Goal: Transaction & Acquisition: Obtain resource

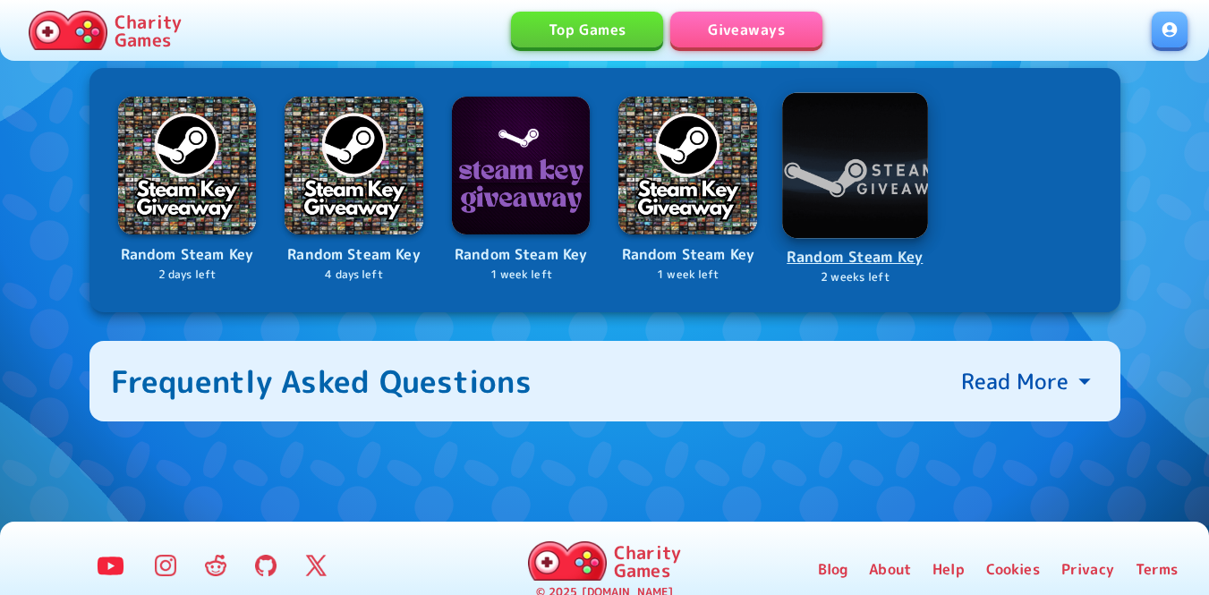
scroll to position [716, 0]
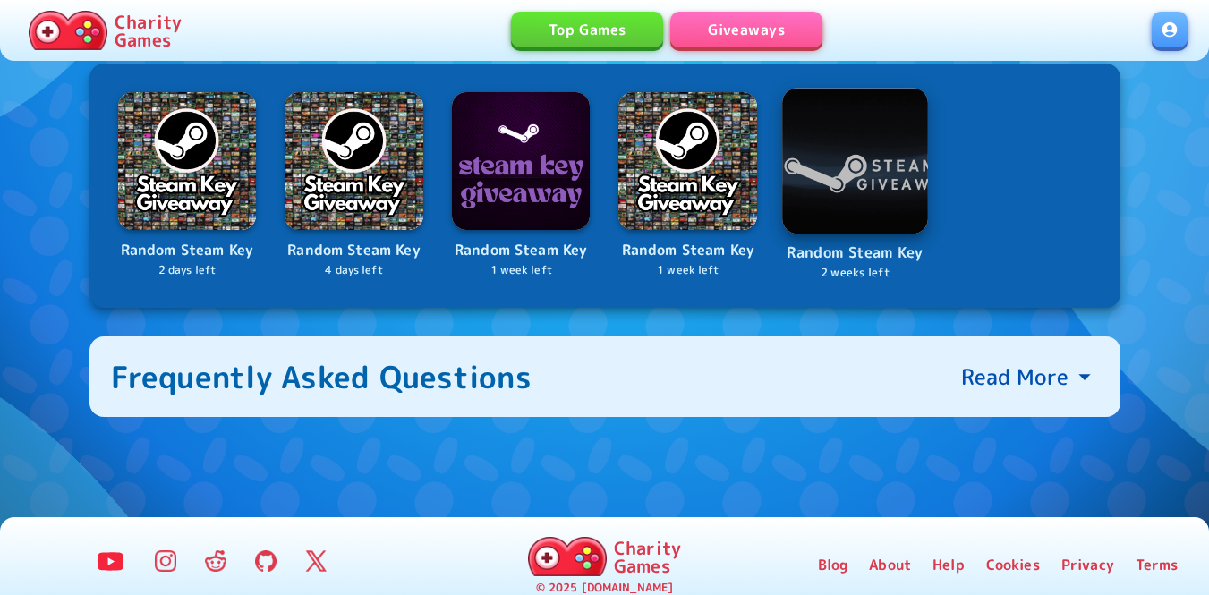
click at [867, 159] on img at bounding box center [855, 161] width 146 height 146
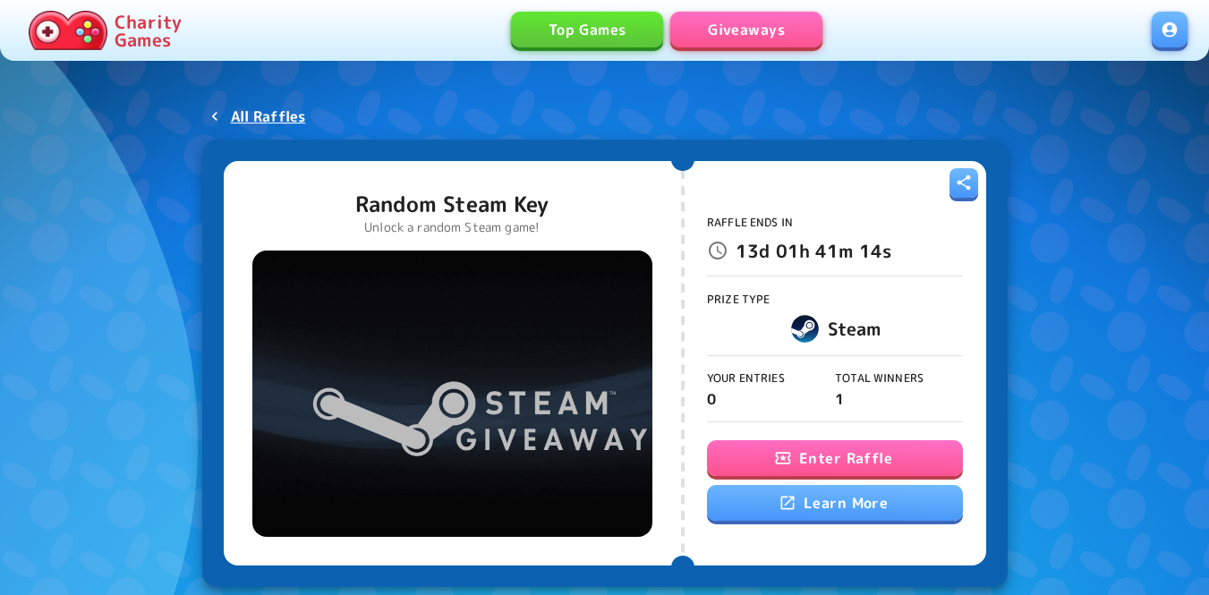
click at [860, 448] on button "Enter Raffle" at bounding box center [835, 458] width 256 height 36
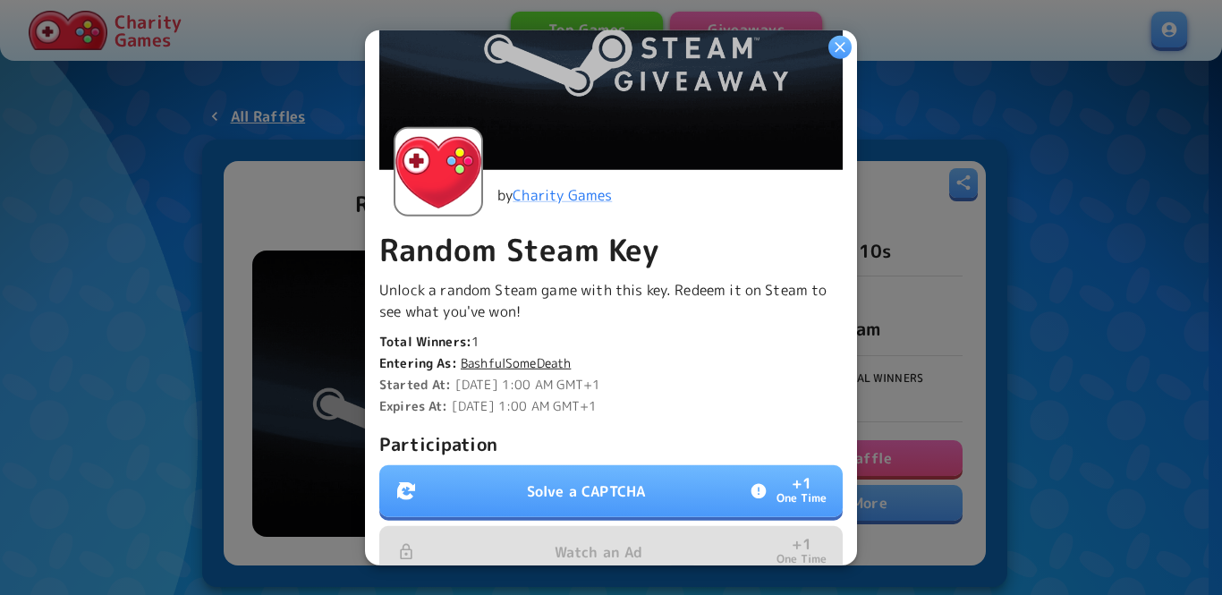
scroll to position [268, 0]
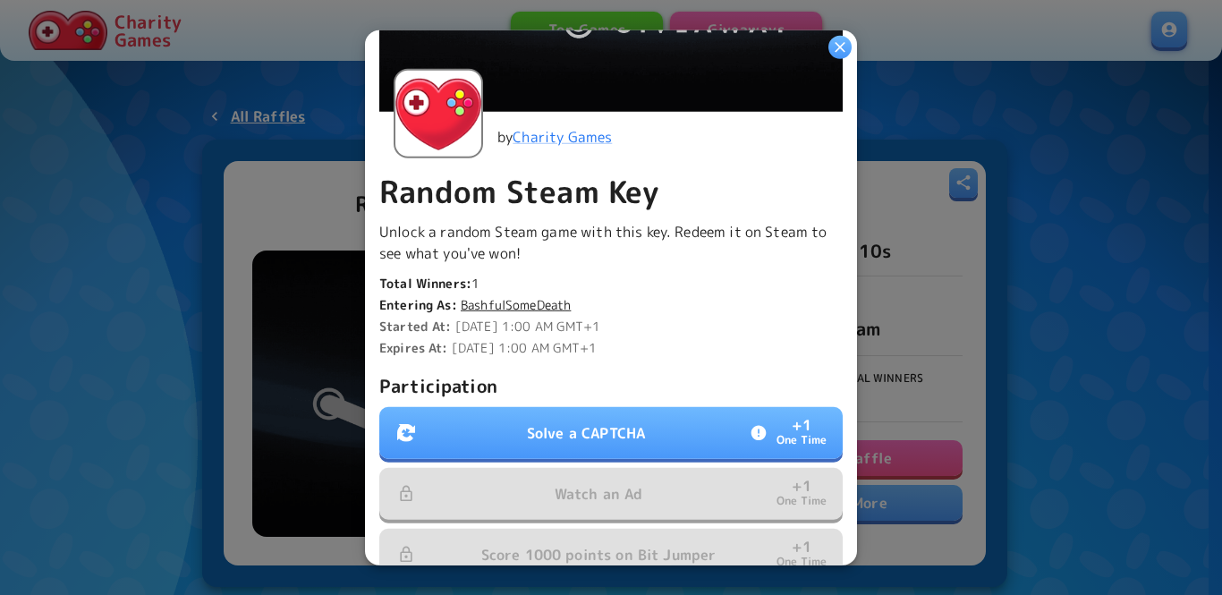
click at [688, 416] on button "Solve a CAPTCHA + 1 One Time" at bounding box center [610, 433] width 463 height 52
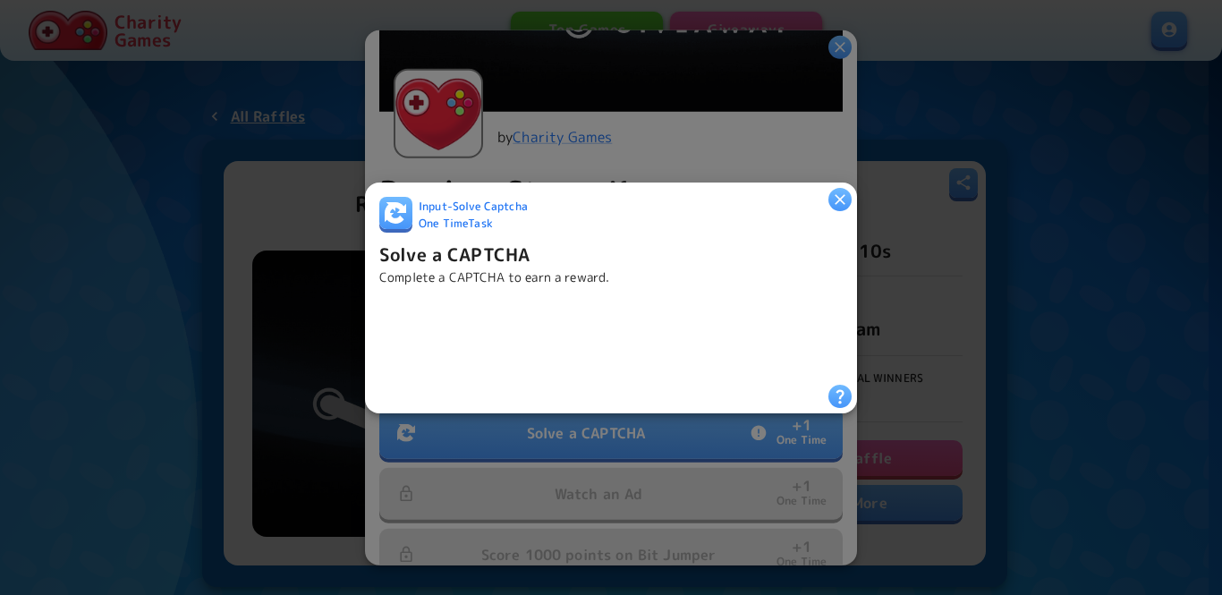
click at [840, 200] on icon "button" at bounding box center [840, 199] width 18 height 18
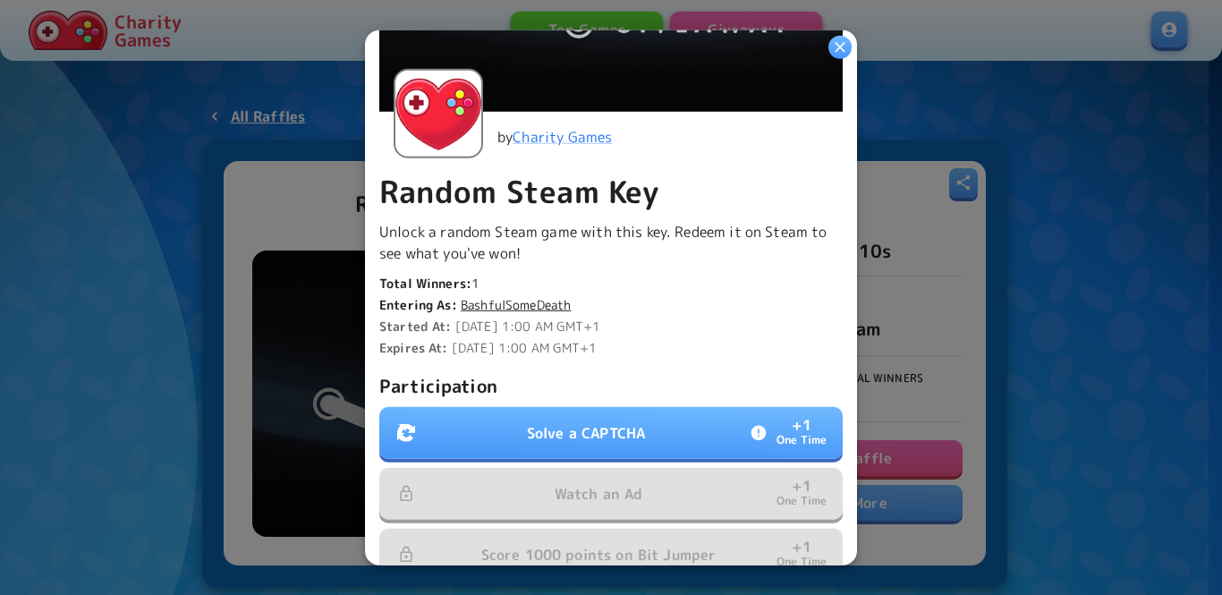
click at [484, 413] on button "Solve a CAPTCHA + 1 One Time" at bounding box center [610, 433] width 463 height 52
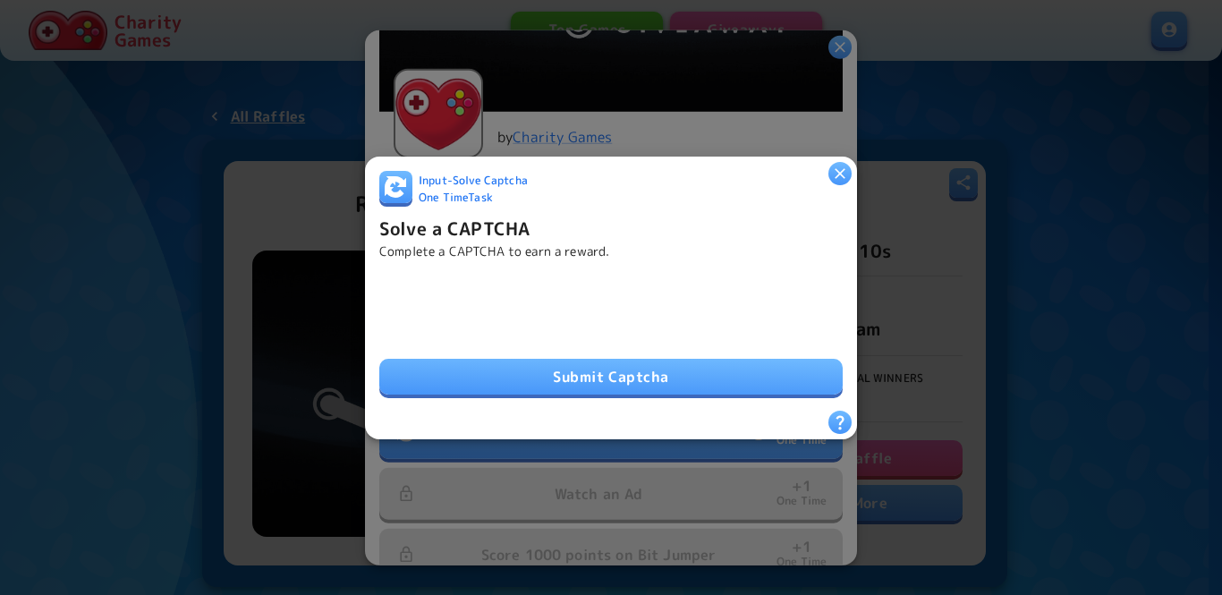
click at [488, 387] on button "Submit Captcha" at bounding box center [610, 377] width 463 height 36
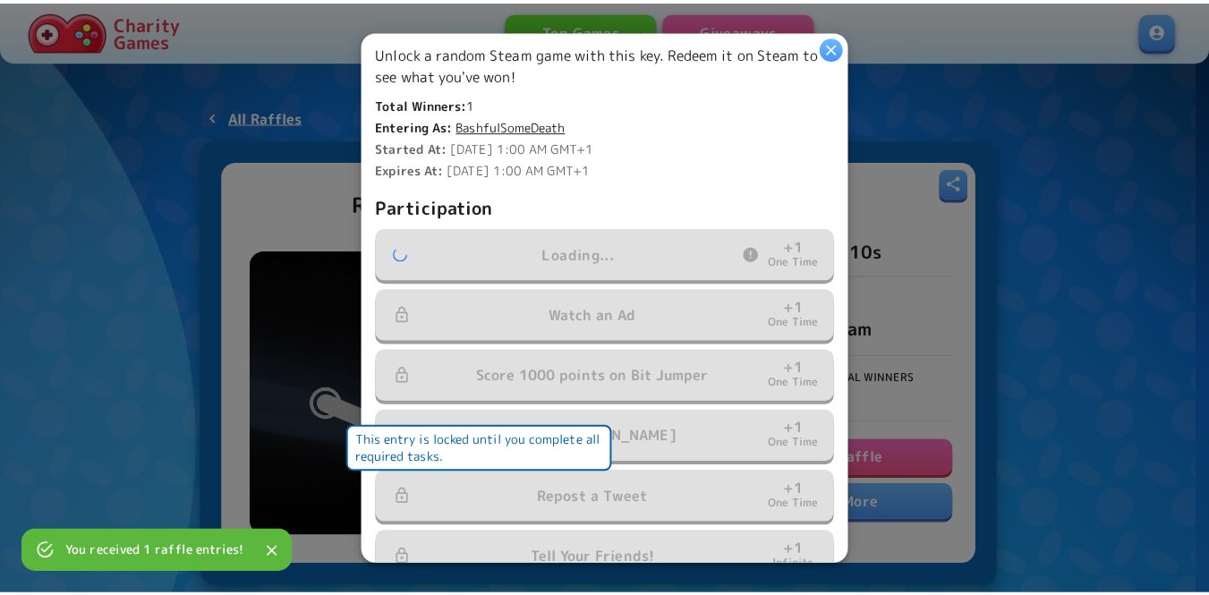
scroll to position [542, 0]
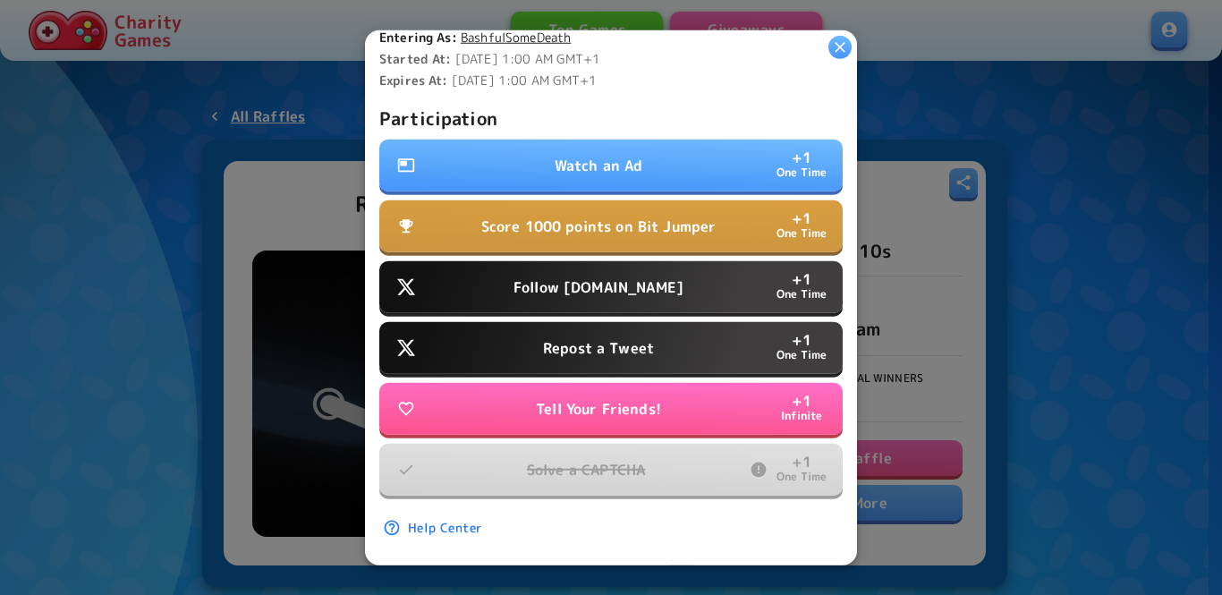
click at [651, 155] on button "Watch an Ad + 1 One Time" at bounding box center [610, 166] width 463 height 52
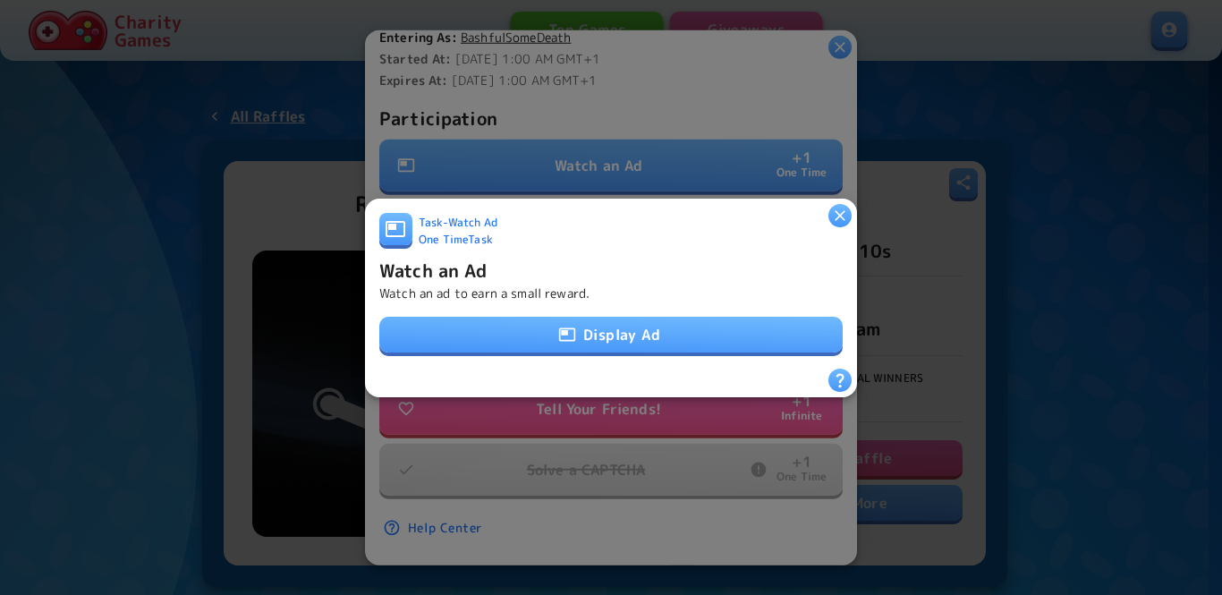
click at [609, 325] on button "Display Ad" at bounding box center [610, 335] width 463 height 36
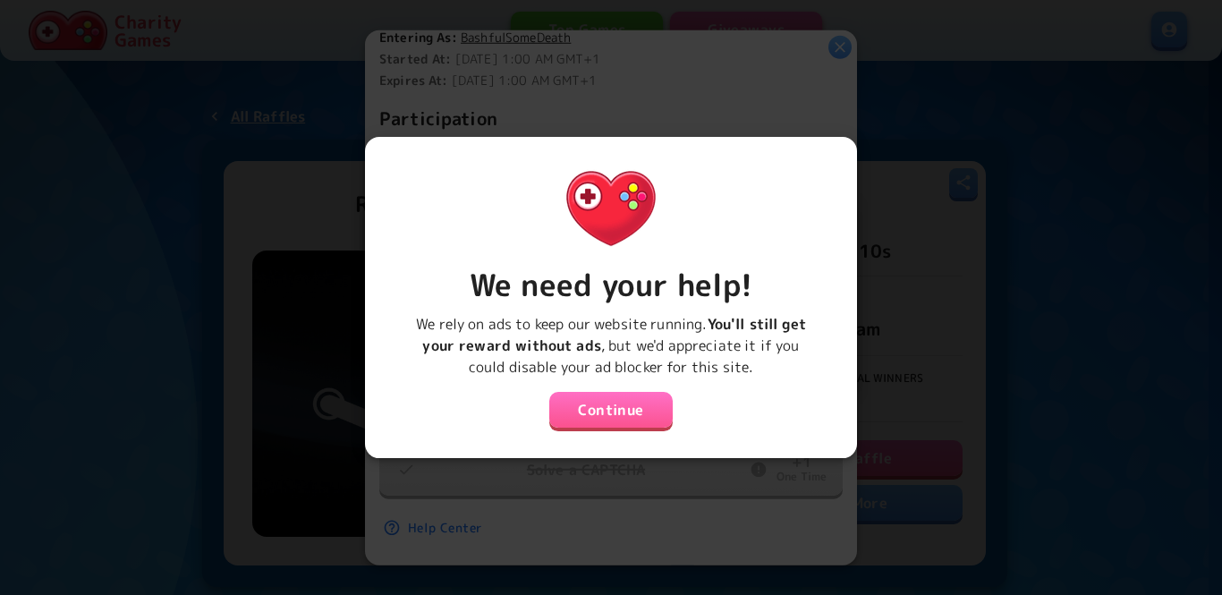
click at [612, 400] on button "Continue" at bounding box center [610, 410] width 123 height 36
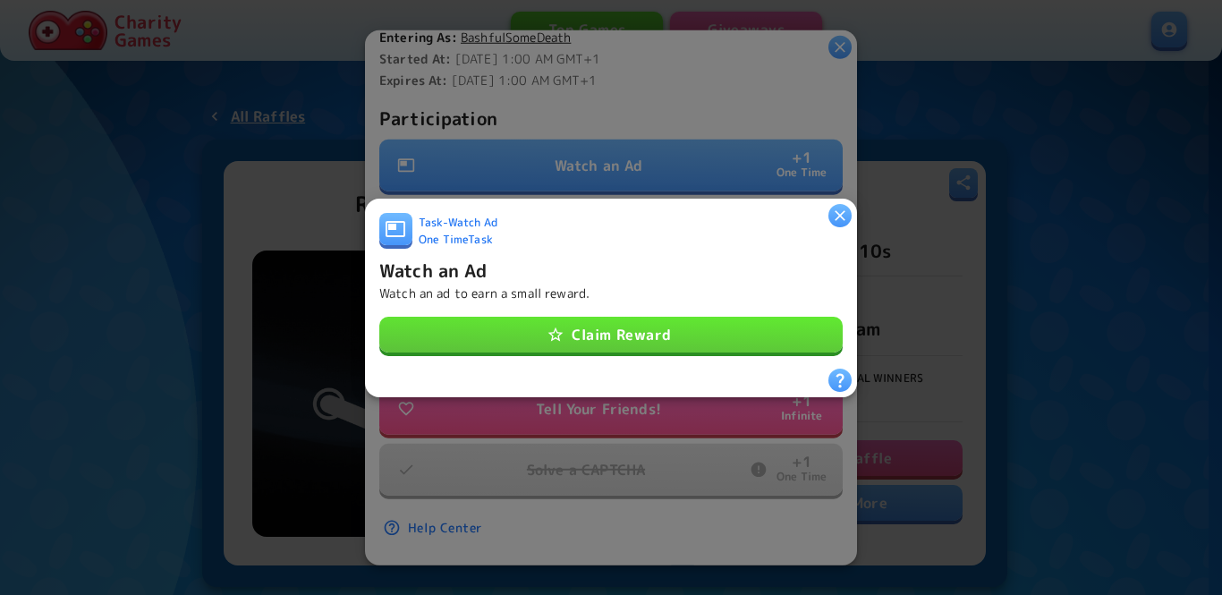
click at [602, 327] on button "Claim Reward" at bounding box center [610, 335] width 463 height 36
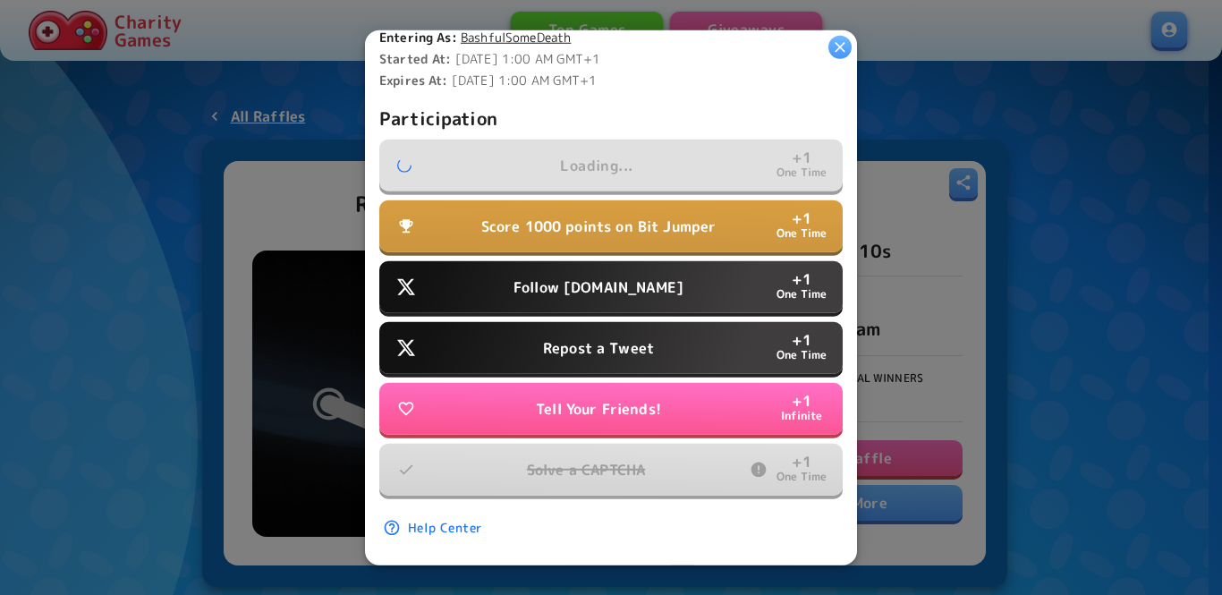
click at [602, 276] on p "Follow Water.org" at bounding box center [599, 286] width 170 height 21
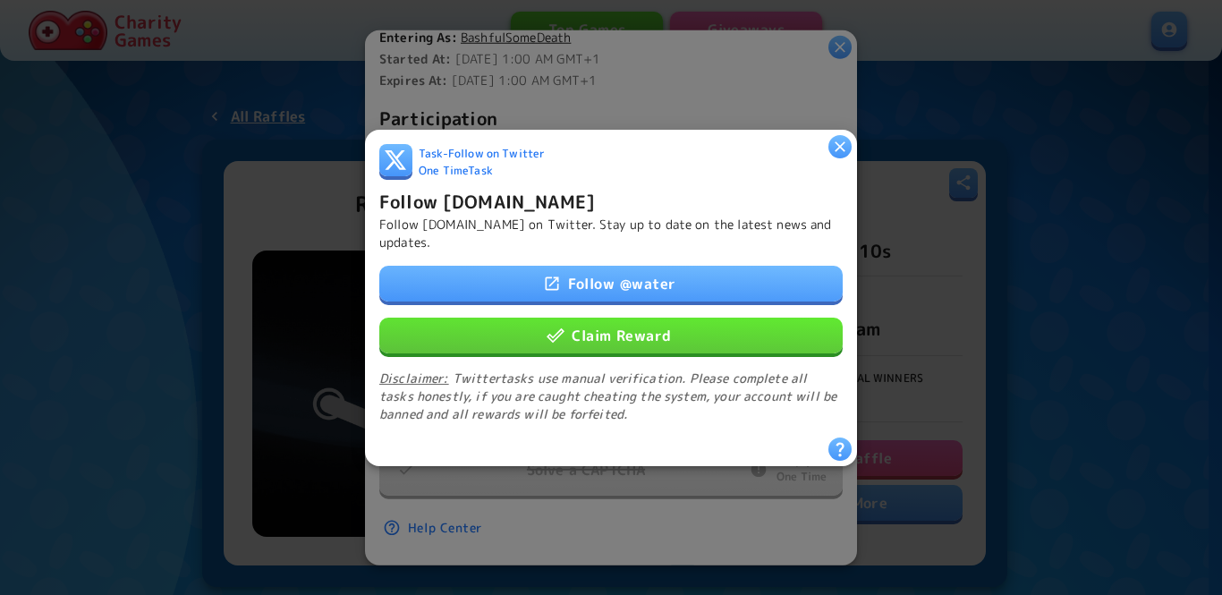
click at [607, 329] on button "Claim Reward" at bounding box center [610, 335] width 463 height 36
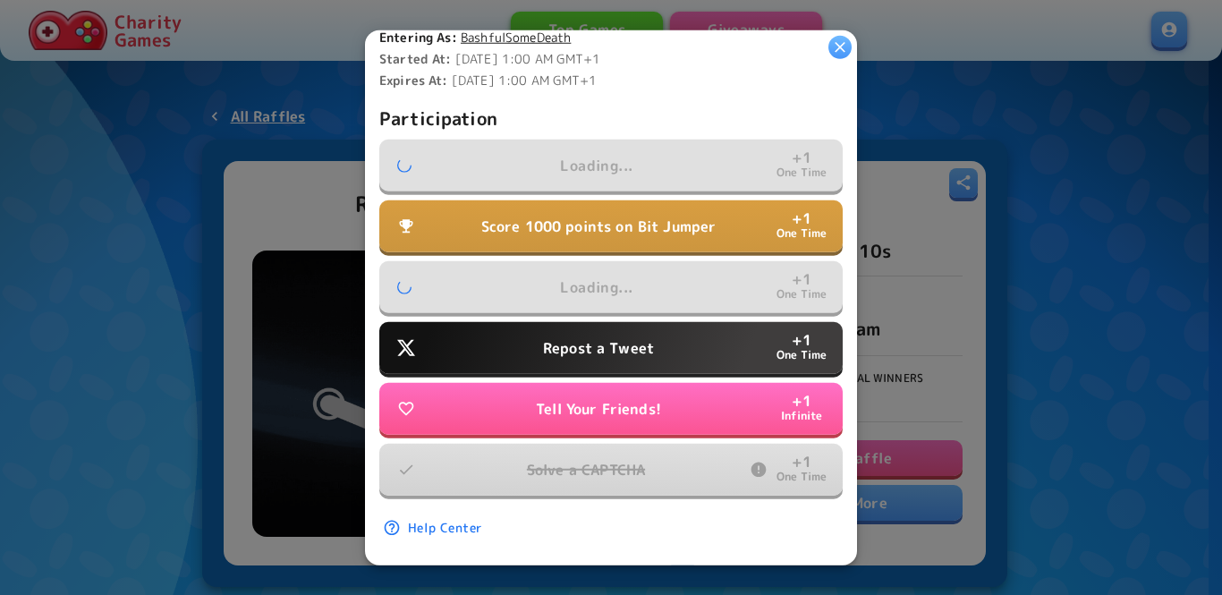
click at [603, 342] on p "Repost a Tweet" at bounding box center [598, 347] width 111 height 21
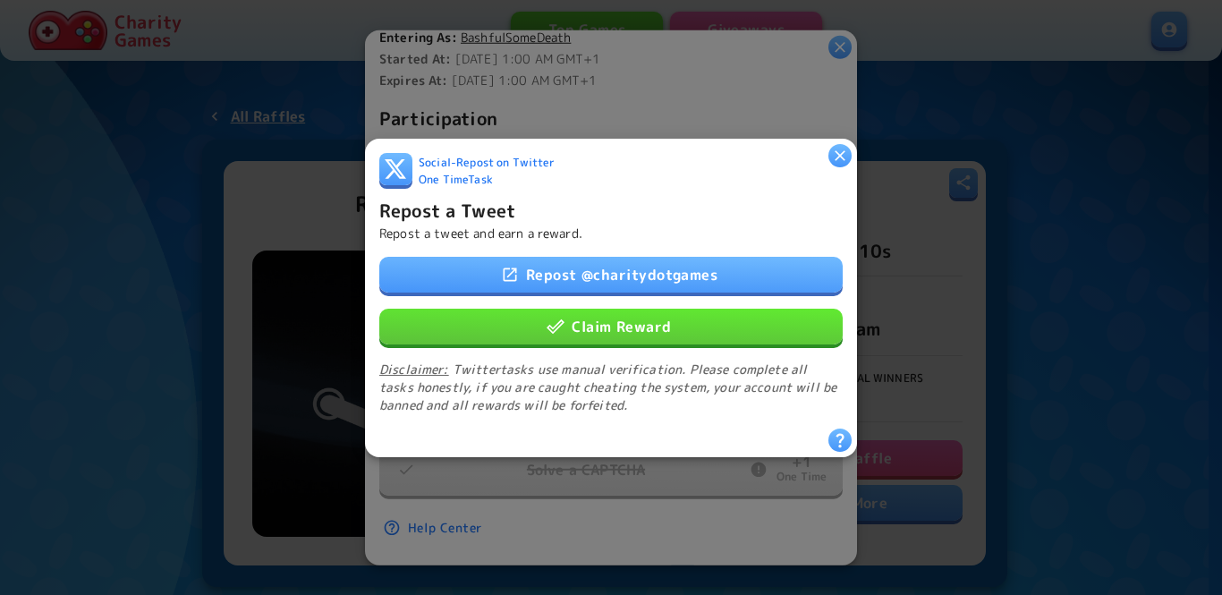
click at [607, 319] on button "Claim Reward" at bounding box center [610, 326] width 463 height 36
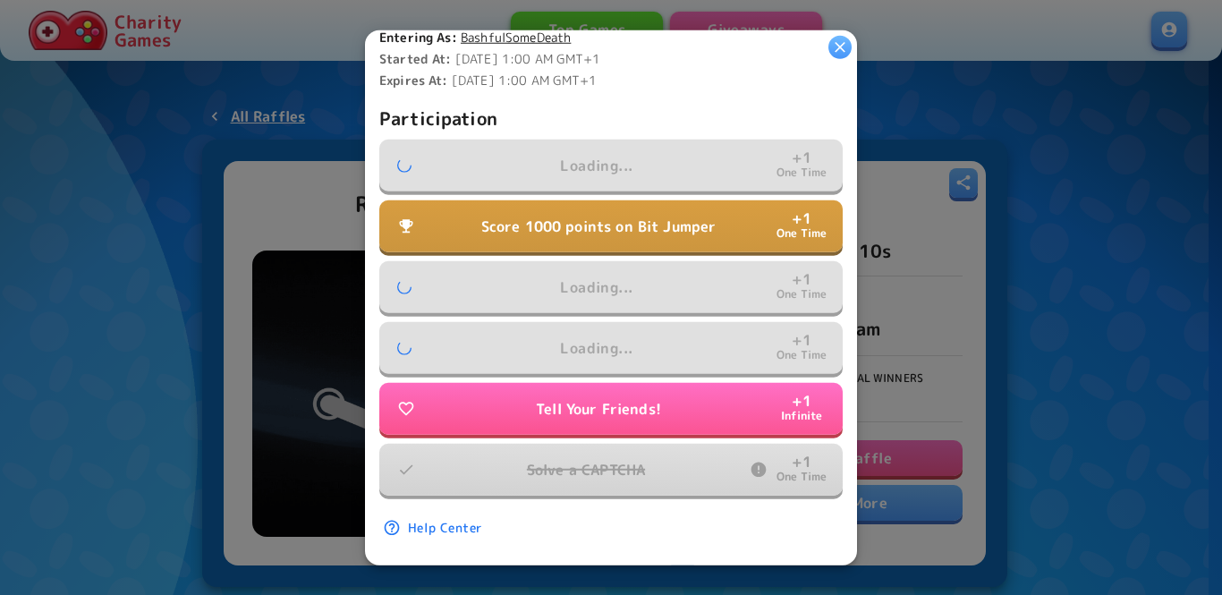
click at [607, 216] on p "Score 1000 points on Bit Jumper" at bounding box center [598, 226] width 235 height 21
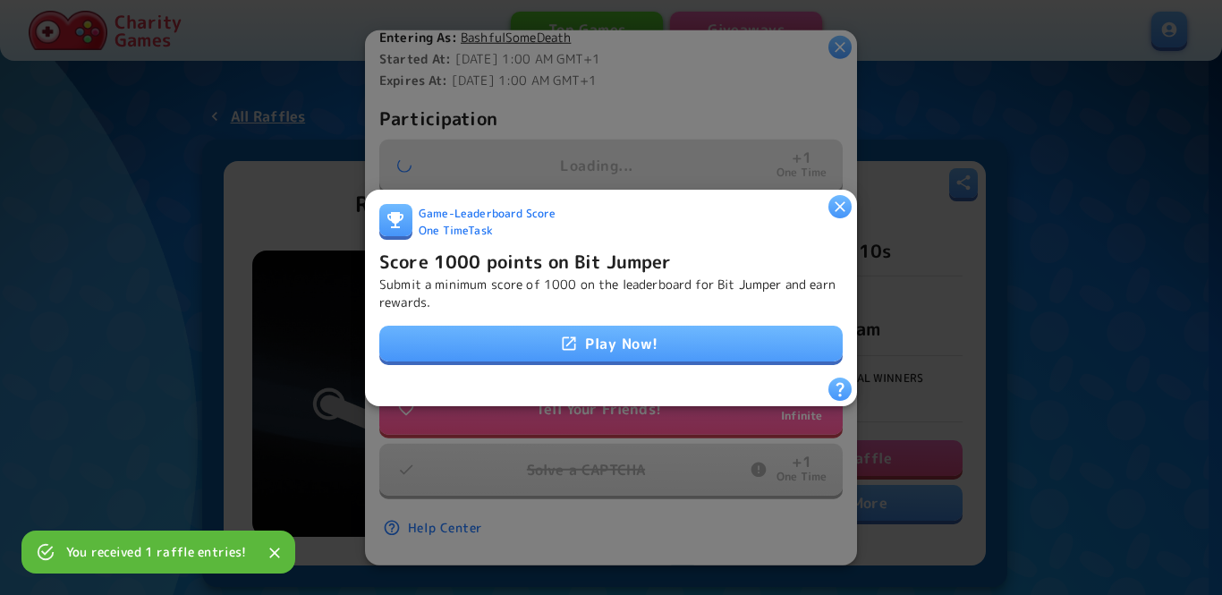
click at [604, 337] on link "Play Now!" at bounding box center [610, 344] width 463 height 36
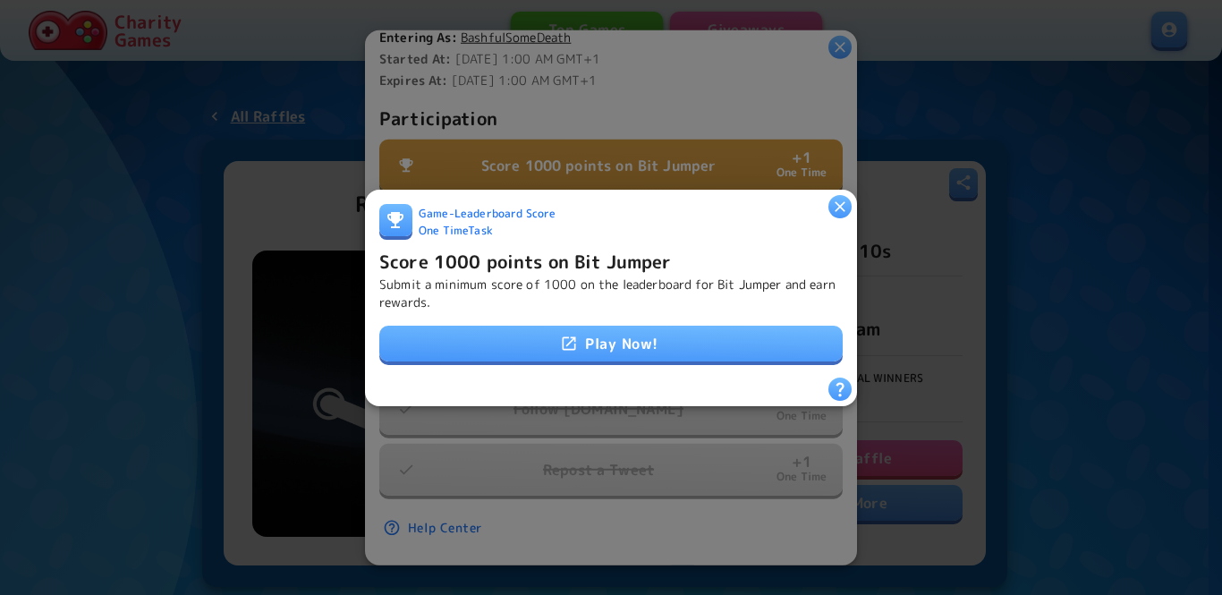
click at [546, 352] on link "Play Now!" at bounding box center [610, 344] width 463 height 36
click at [554, 265] on h6 "Score 1000 points on Bit Jumper" at bounding box center [525, 260] width 293 height 29
click at [553, 259] on h6 "Score 1000 points on Bit Jumper" at bounding box center [525, 260] width 293 height 29
click at [534, 275] on p "Submit a minimum score of 1000 on the leaderboard for Bit Jumper and earn rewar…" at bounding box center [610, 293] width 463 height 36
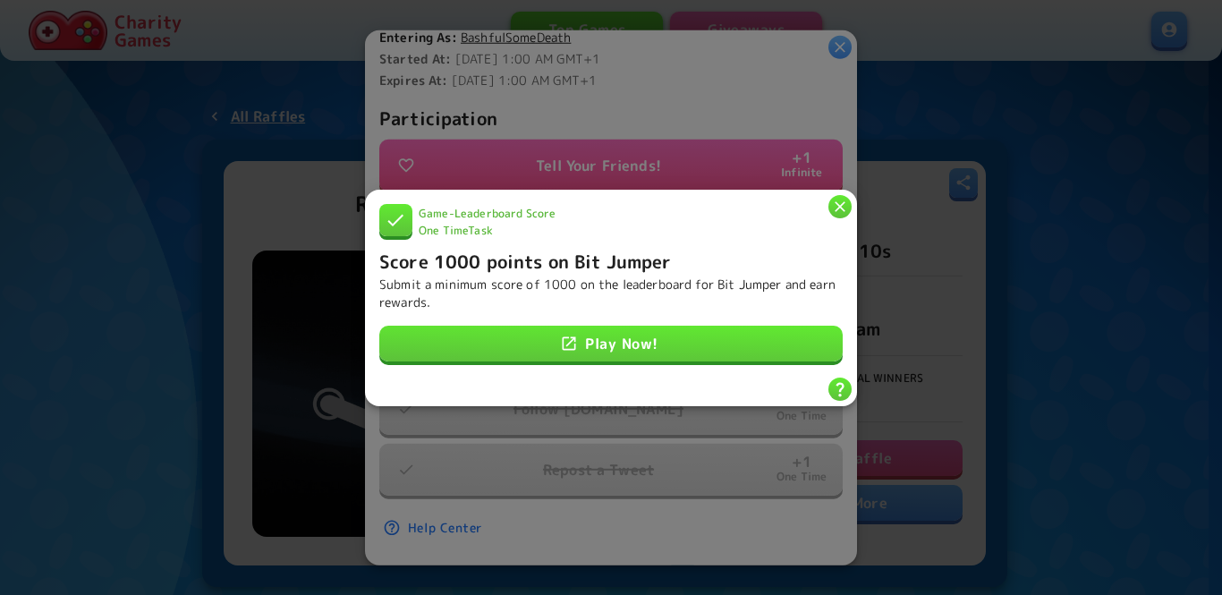
click at [841, 201] on icon "button" at bounding box center [840, 206] width 11 height 11
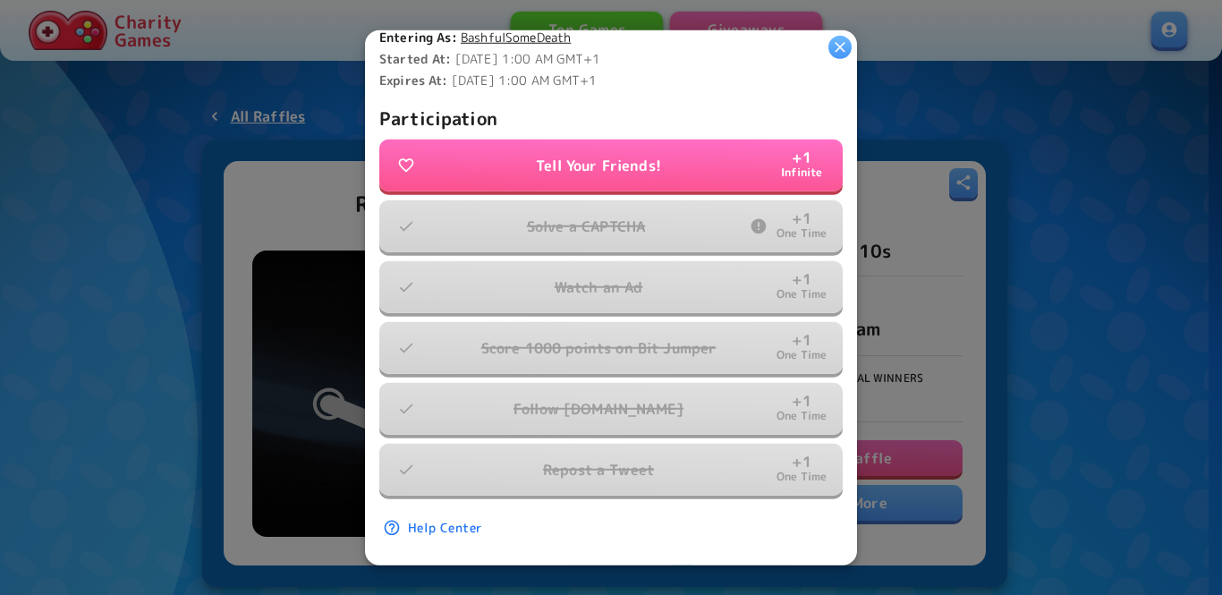
drag, startPoint x: 965, startPoint y: 329, endPoint x: 965, endPoint y: 319, distance: 9.8
click at [965, 329] on div at bounding box center [611, 297] width 1222 height 595
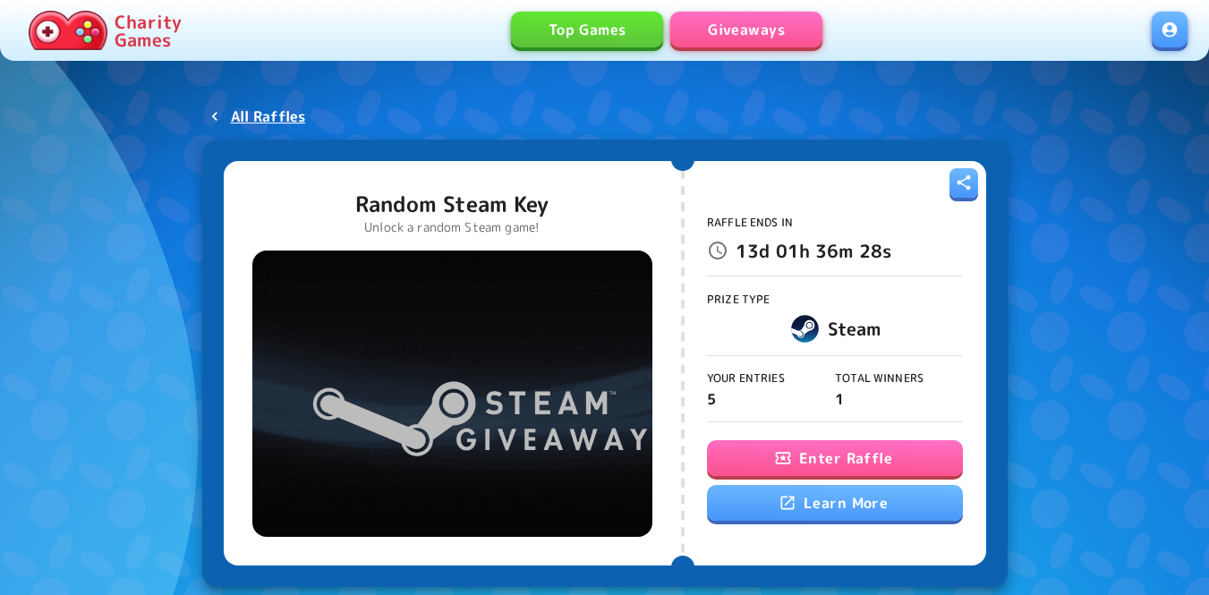
click at [1184, 26] on link at bounding box center [1169, 30] width 36 height 36
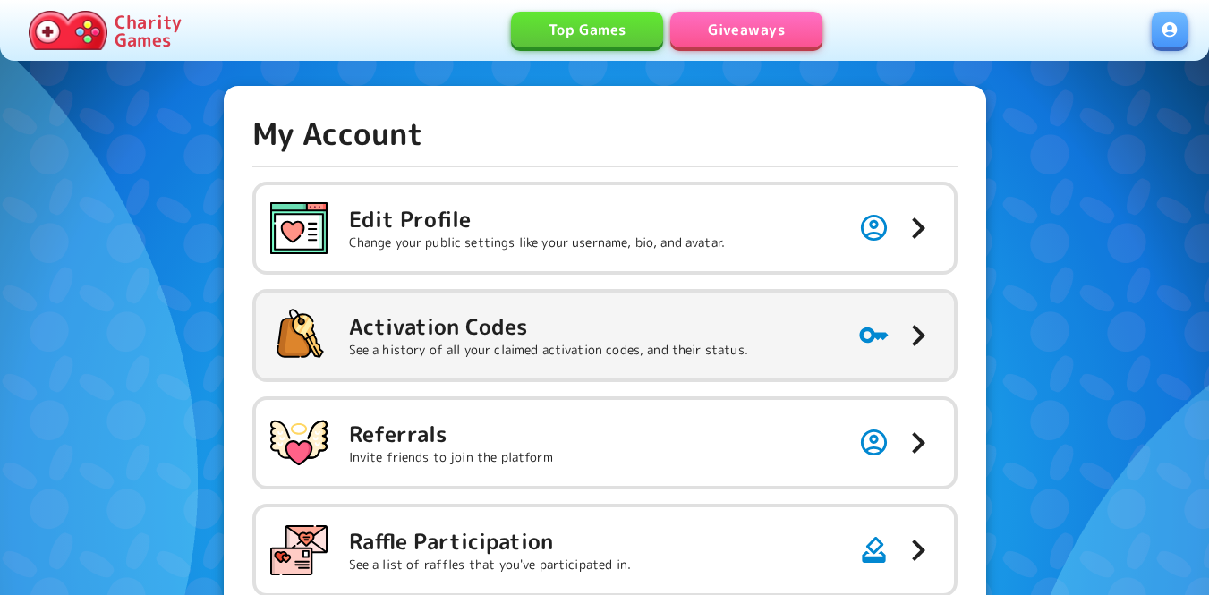
click at [678, 308] on div "Activation Codes See a history of all your claimed activation codes, and their …" at bounding box center [509, 335] width 478 height 57
